Goal: Information Seeking & Learning: Learn about a topic

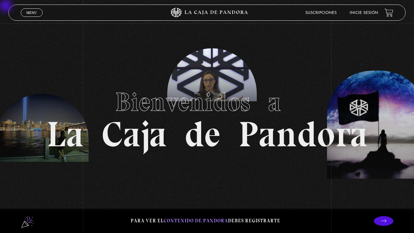
click at [357, 14] on link "Inicie sesión" at bounding box center [364, 13] width 28 height 4
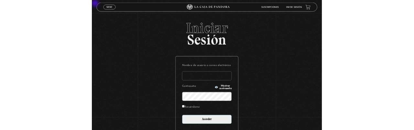
scroll to position [20, 0]
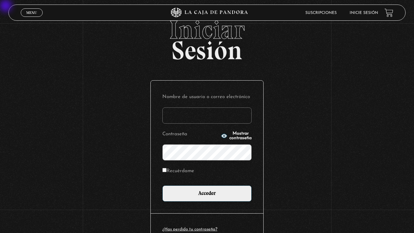
click at [175, 168] on label "Recuérdame" at bounding box center [179, 171] width 32 height 10
click at [167, 168] on input "Recuérdame" at bounding box center [165, 170] width 4 height 4
checkbox input "true"
click at [175, 133] on label "Contraseña" at bounding box center [191, 135] width 57 height 10
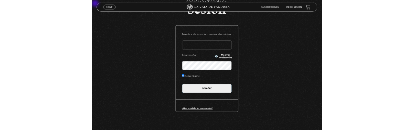
scroll to position [31, 0]
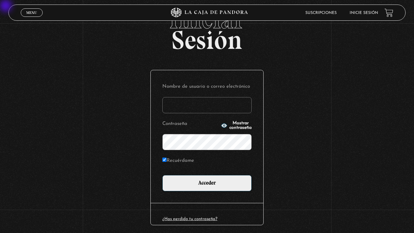
click at [207, 99] on input "Nombre de usuario o correo electrónico" at bounding box center [207, 105] width 89 height 16
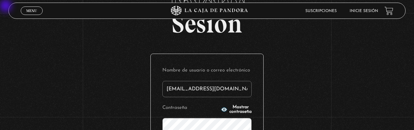
type input "andresmachine11@gmail.com"
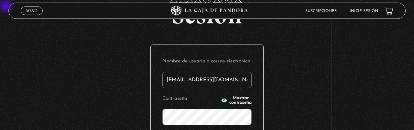
scroll to position [92, 0]
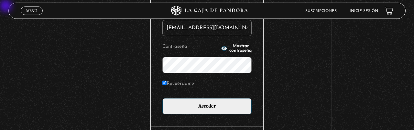
click at [163, 98] on input "Acceder" at bounding box center [207, 106] width 89 height 16
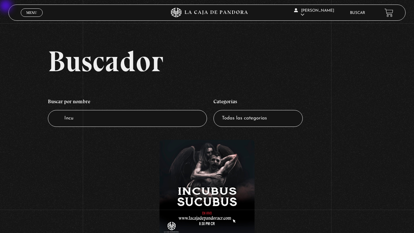
click at [233, 179] on figure at bounding box center [208, 188] width 96 height 96
